Goal: Use online tool/utility: Utilize a website feature to perform a specific function

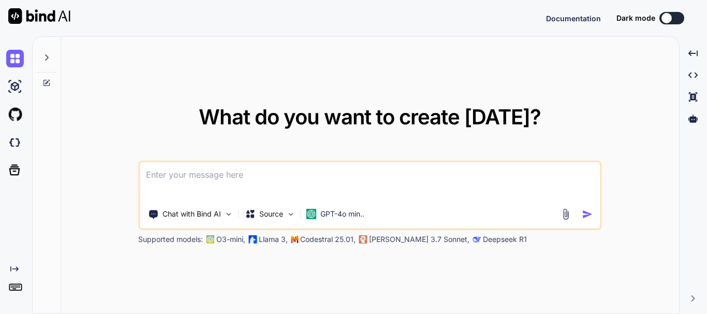
type textarea "x"
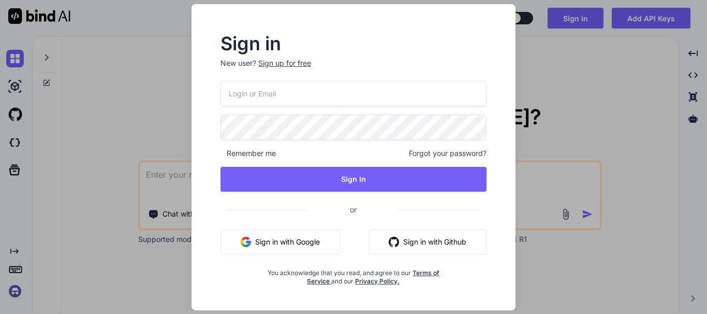
click at [295, 238] on button "Sign in with Google" at bounding box center [281, 241] width 120 height 25
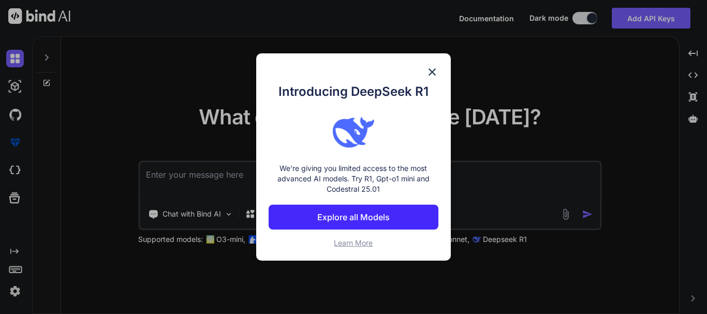
click at [426, 66] on img at bounding box center [432, 72] width 12 height 12
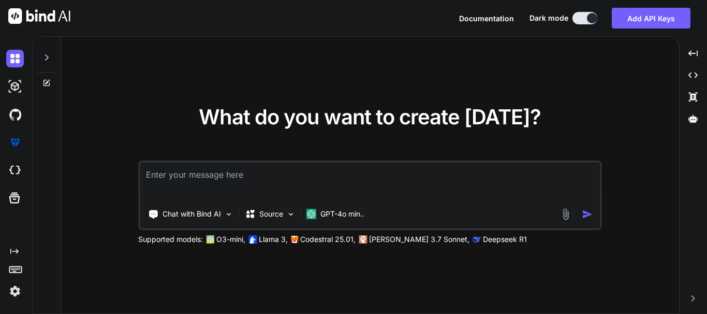
paste textarea "escreva um code de uma apostilha automotiva de reparo de centrais eletronica on…"
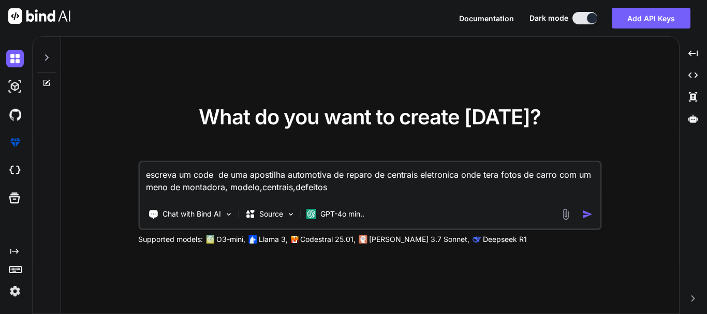
type textarea "escreva um code de uma apostilha automotiva de reparo de centrais eletronica on…"
click at [586, 213] on img "button" at bounding box center [587, 214] width 11 height 11
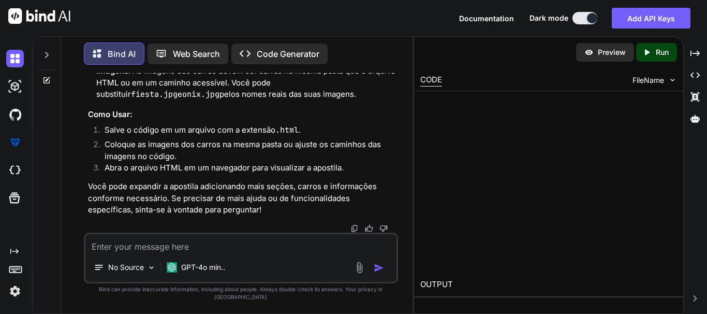
scroll to position [974, 0]
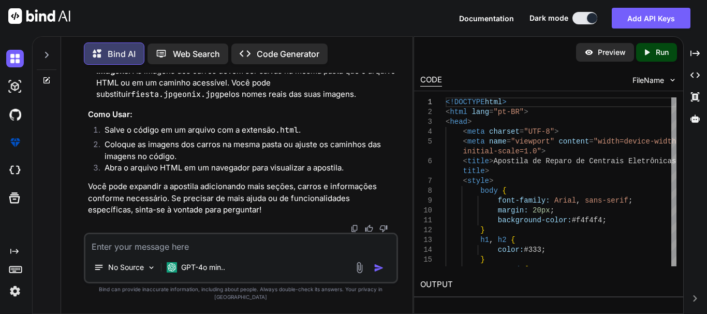
click at [195, 51] on p "Web Search" at bounding box center [196, 54] width 47 height 12
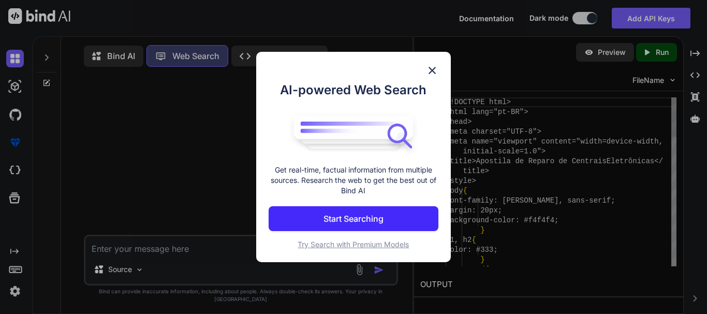
scroll to position [5, 0]
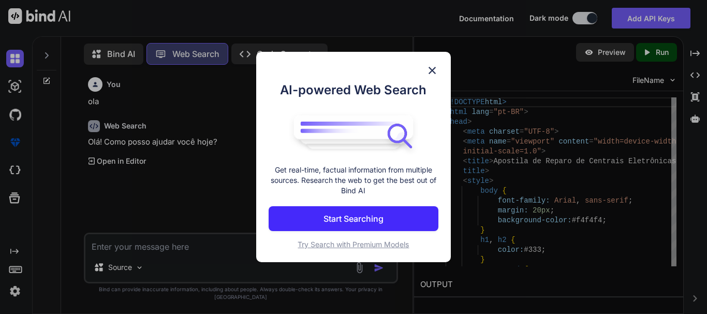
click at [426, 64] on img at bounding box center [432, 70] width 12 height 12
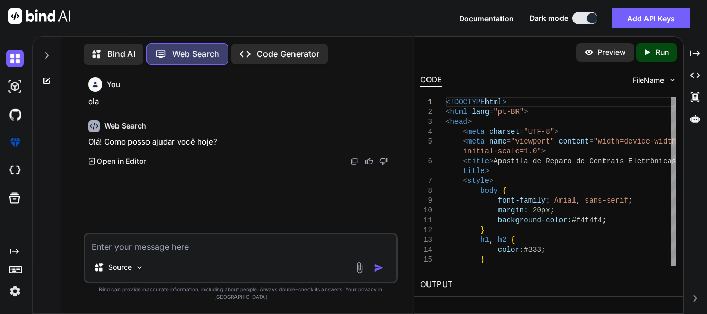
click at [107, 48] on p "Bind AI" at bounding box center [121, 54] width 28 height 12
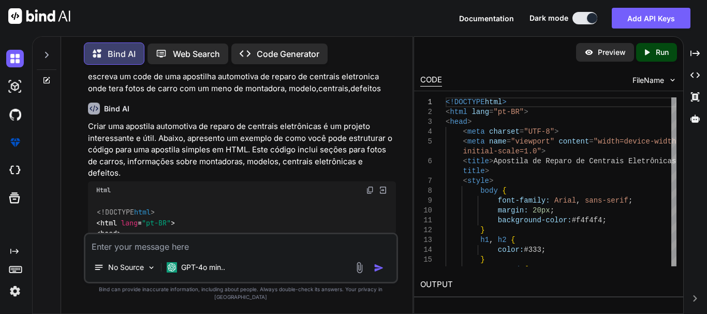
scroll to position [104, 0]
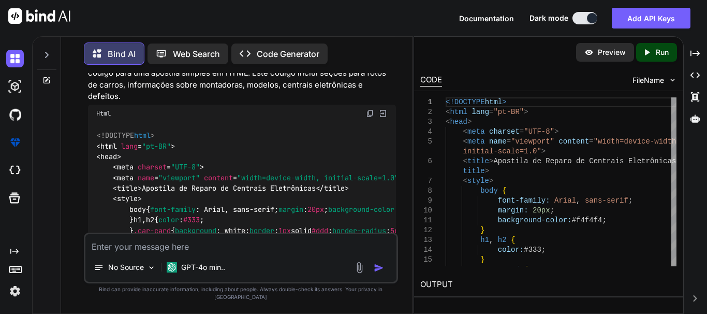
click at [674, 81] on img at bounding box center [672, 80] width 9 height 9
click at [617, 52] on p "Preview" at bounding box center [612, 52] width 28 height 10
click at [611, 56] on p "Preview" at bounding box center [612, 52] width 28 height 10
click at [656, 52] on p "Run" at bounding box center [662, 52] width 13 height 10
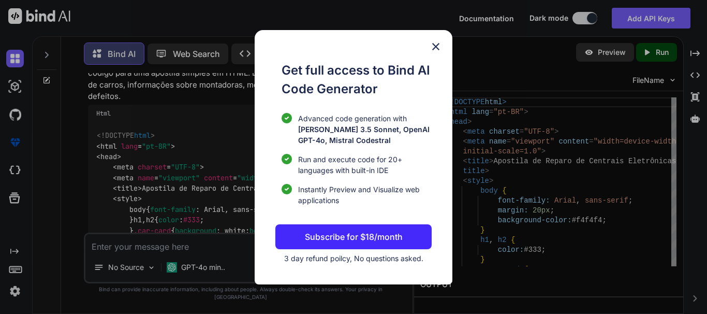
click at [436, 43] on img at bounding box center [436, 46] width 12 height 12
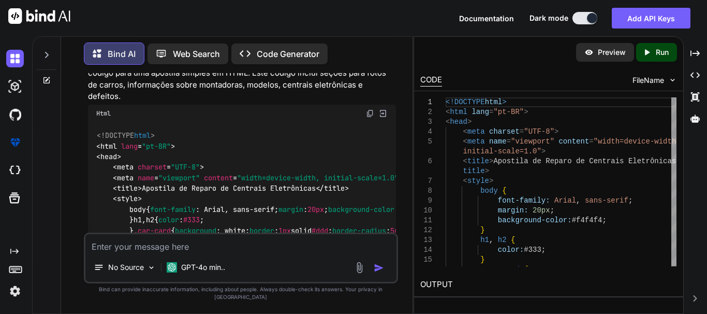
click at [610, 54] on p "Preview" at bounding box center [612, 52] width 28 height 10
click at [368, 113] on img at bounding box center [370, 113] width 8 height 8
